Goal: Information Seeking & Learning: Find specific page/section

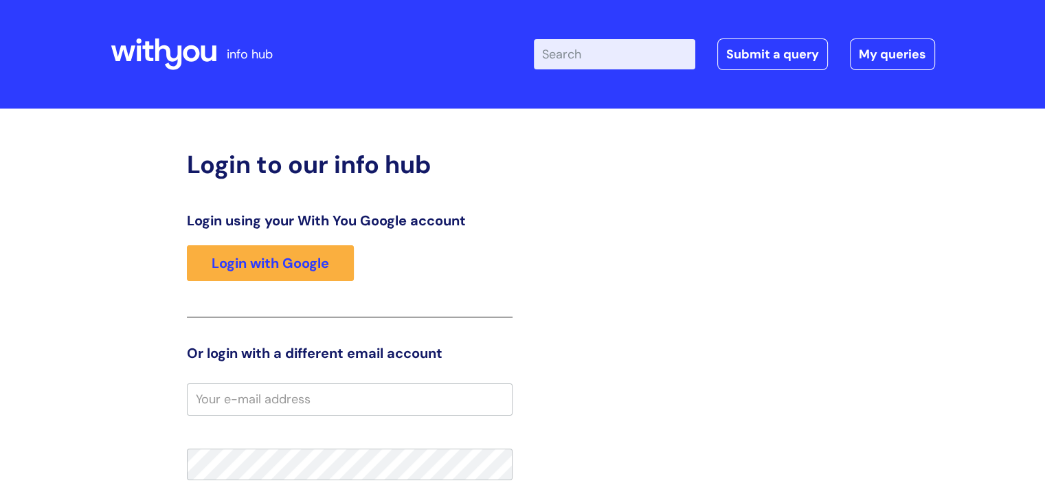
click at [513, 74] on div "Enter your search term here... Search Submit a query My queries Welcome Login" at bounding box center [641, 54] width 587 height 81
click at [513, 63] on input "Enter your search term here..." at bounding box center [614, 54] width 161 height 30
type input "leaving with you]"
click button "Search" at bounding box center [0, 0] width 0 height 0
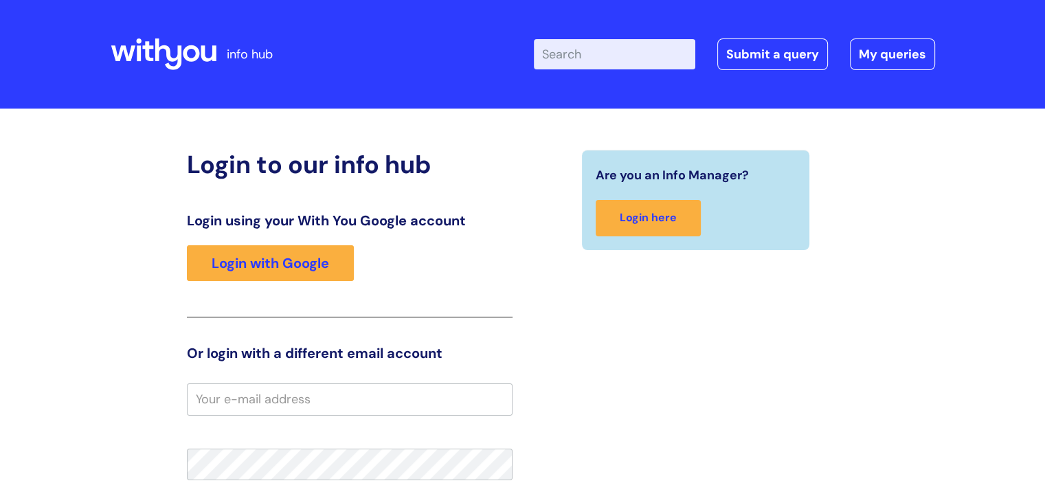
click at [664, 55] on input "Enter your search term here..." at bounding box center [614, 54] width 161 height 30
click at [170, 53] on icon at bounding box center [164, 54] width 106 height 33
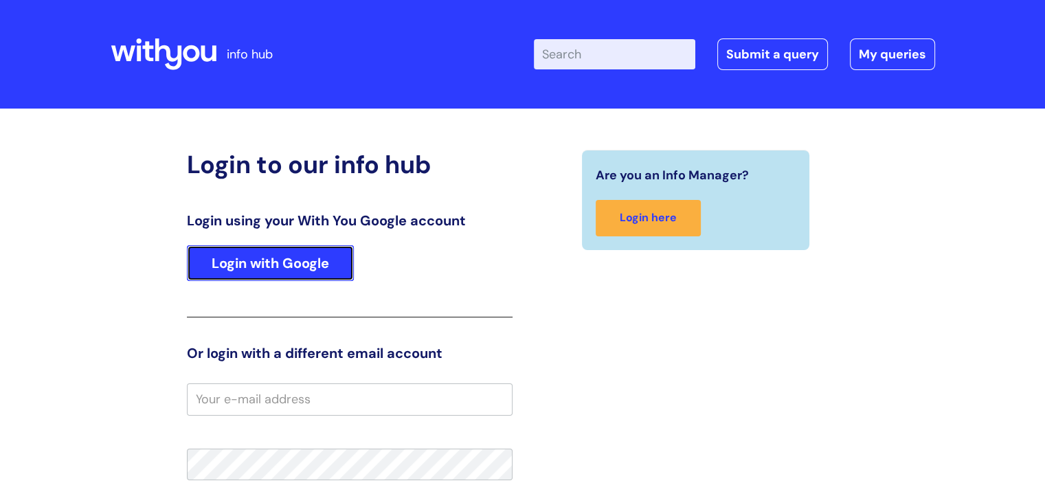
click at [244, 258] on link "Login with Google" at bounding box center [270, 263] width 167 height 36
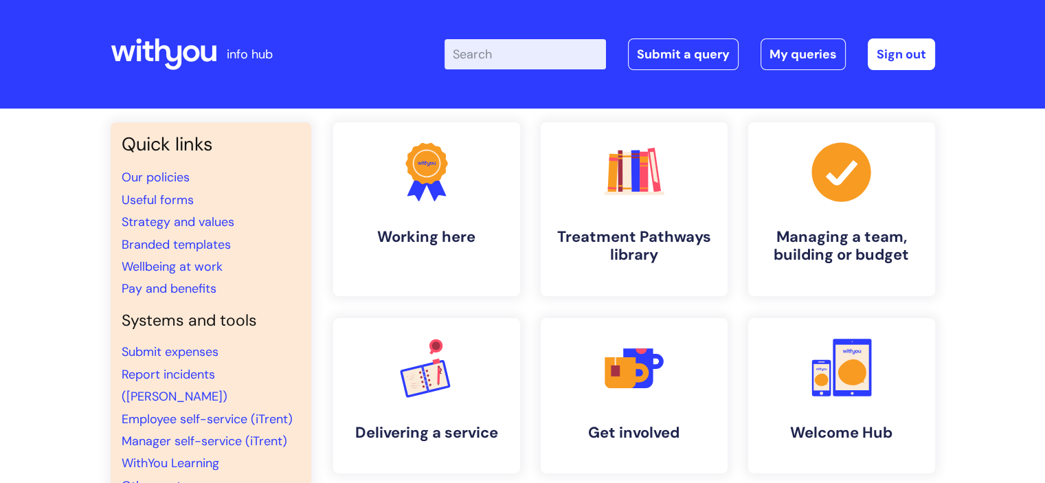
click at [563, 65] on input "Enter your search term here..." at bounding box center [525, 54] width 161 height 30
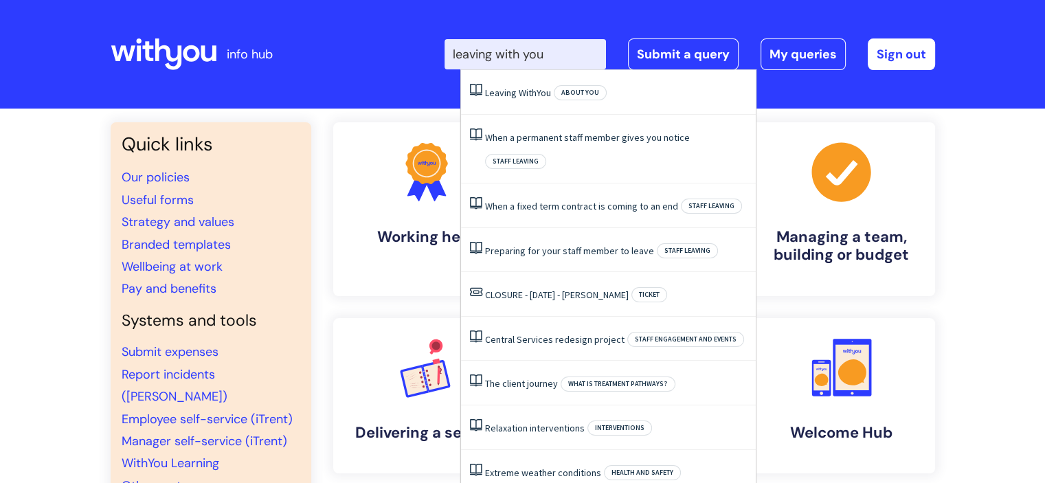
type input "leaving with you"
click button "Search" at bounding box center [0, 0] width 0 height 0
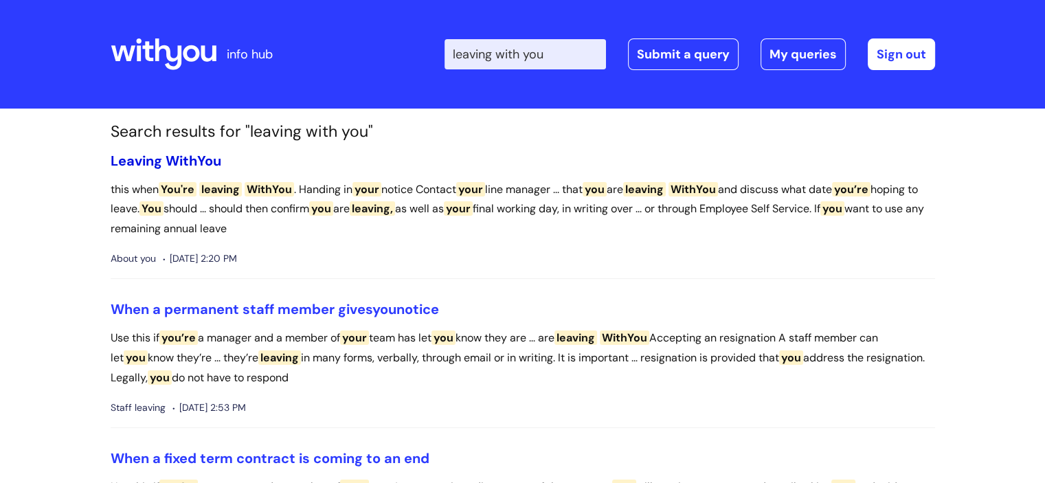
click at [208, 159] on span "WithYou" at bounding box center [194, 161] width 56 height 18
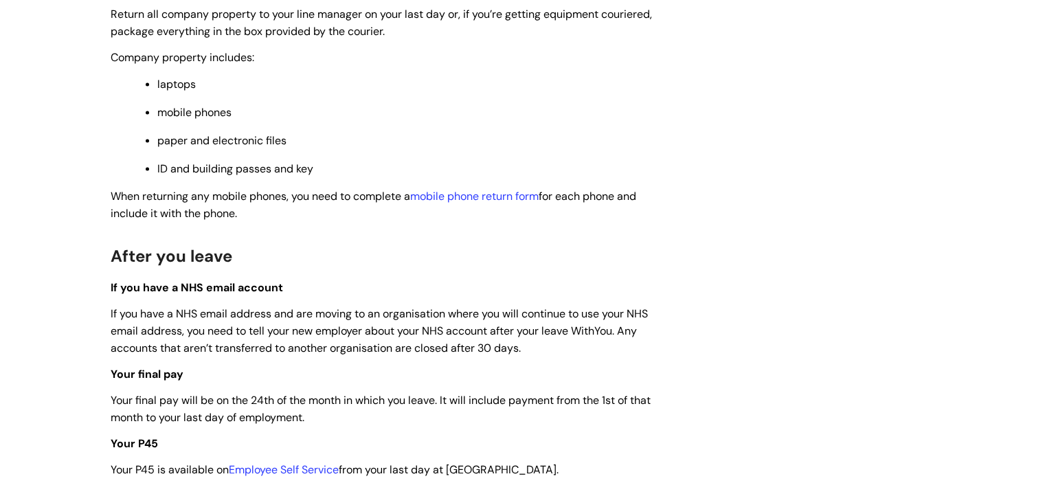
scroll to position [3023, 0]
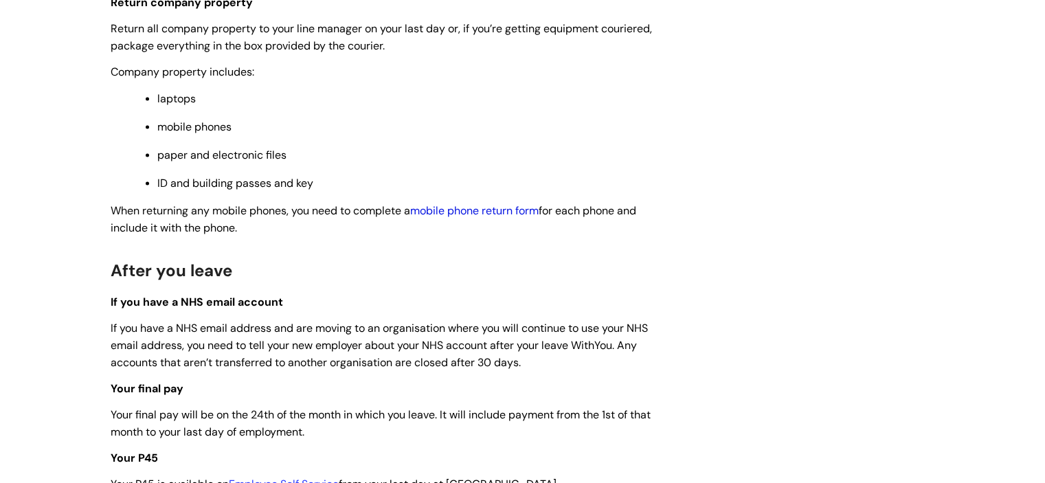
click at [486, 218] on link "mobile phone return form" at bounding box center [474, 210] width 128 height 14
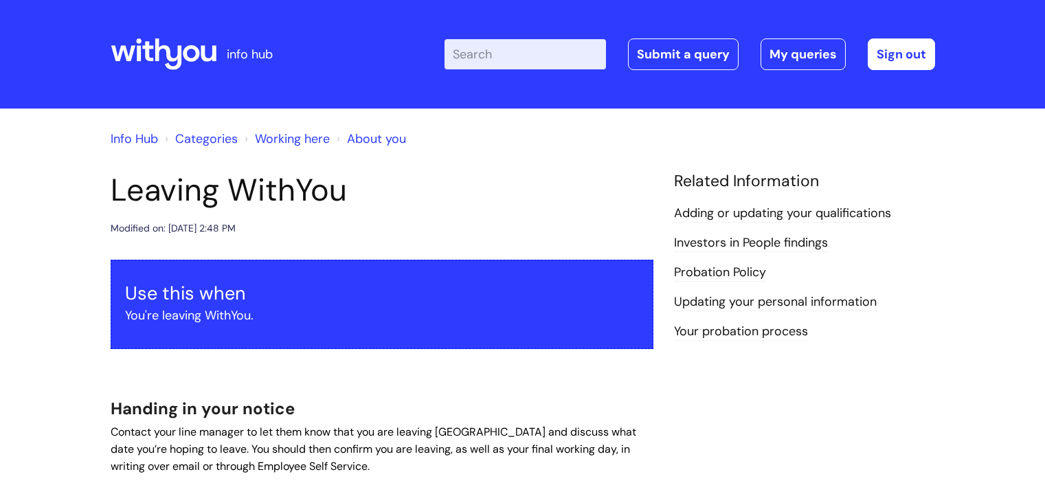
scroll to position [3023, 0]
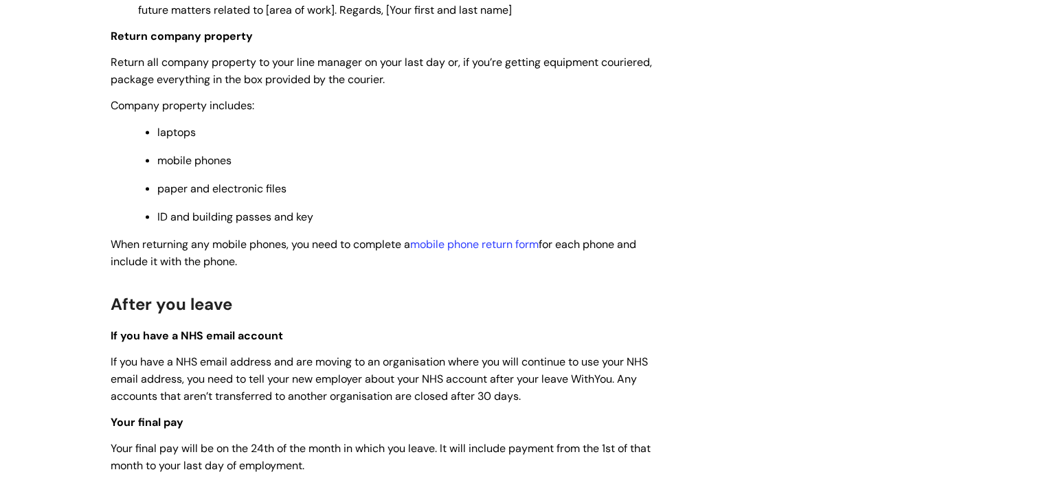
scroll to position [2987, 0]
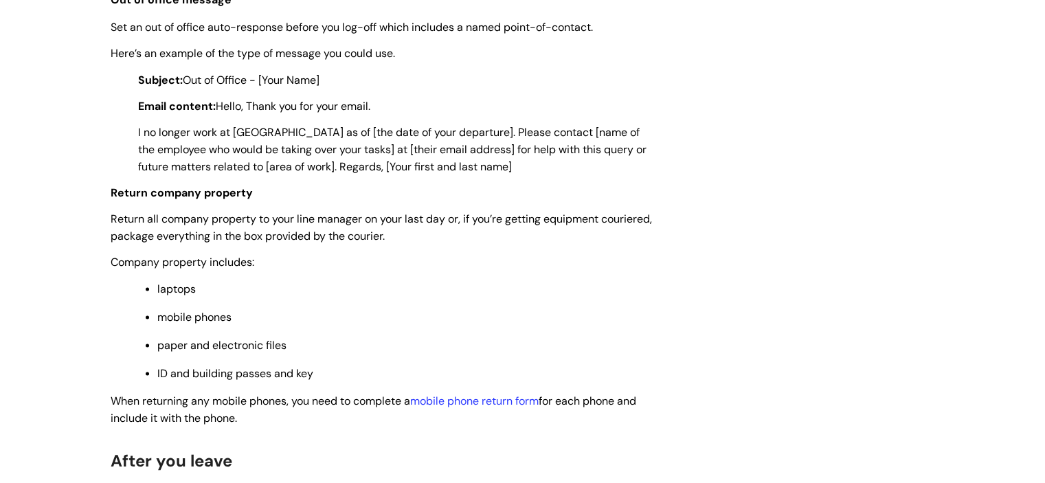
scroll to position [2867, 0]
